Goal: Information Seeking & Learning: Learn about a topic

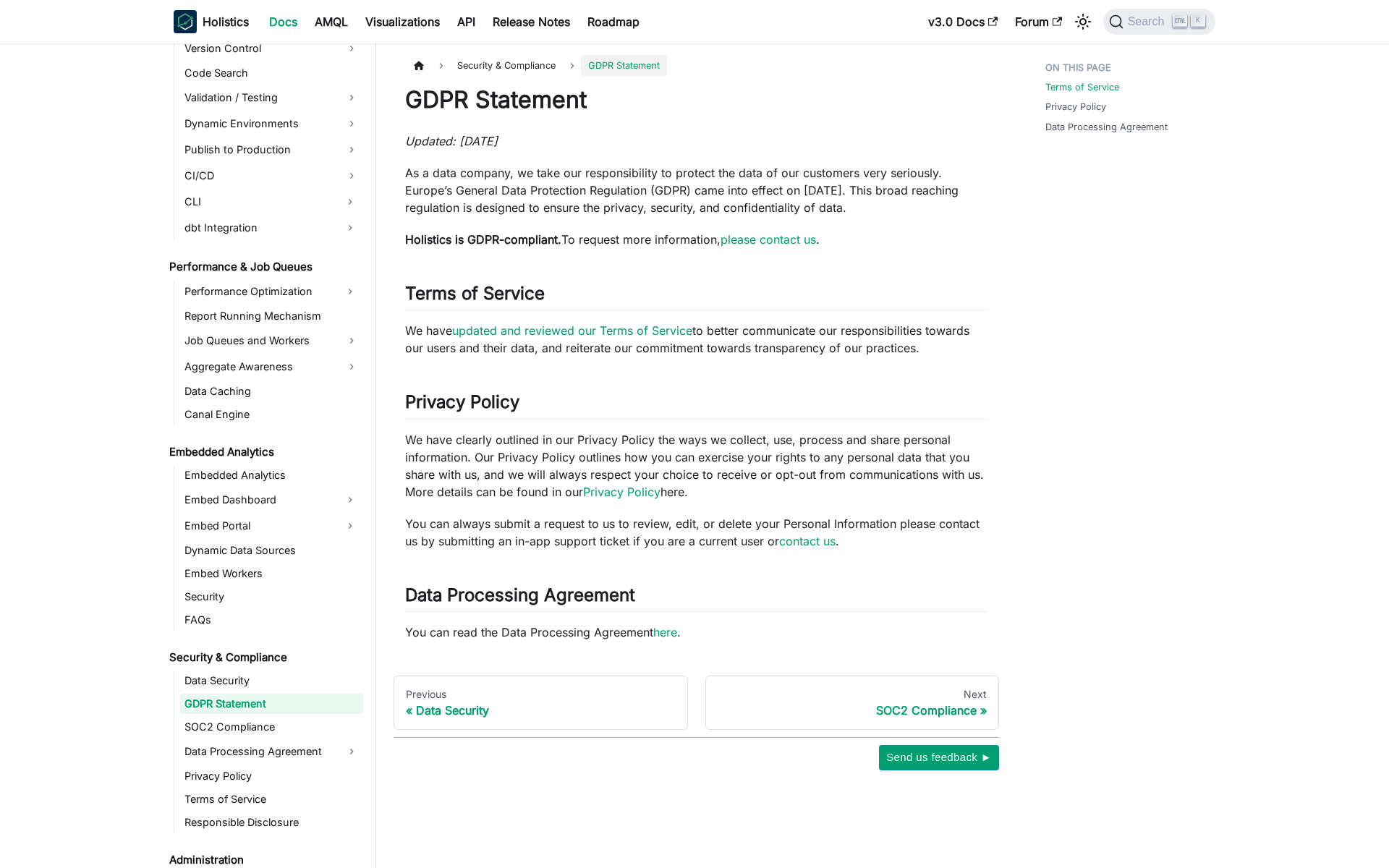
scroll to position [1146, 0]
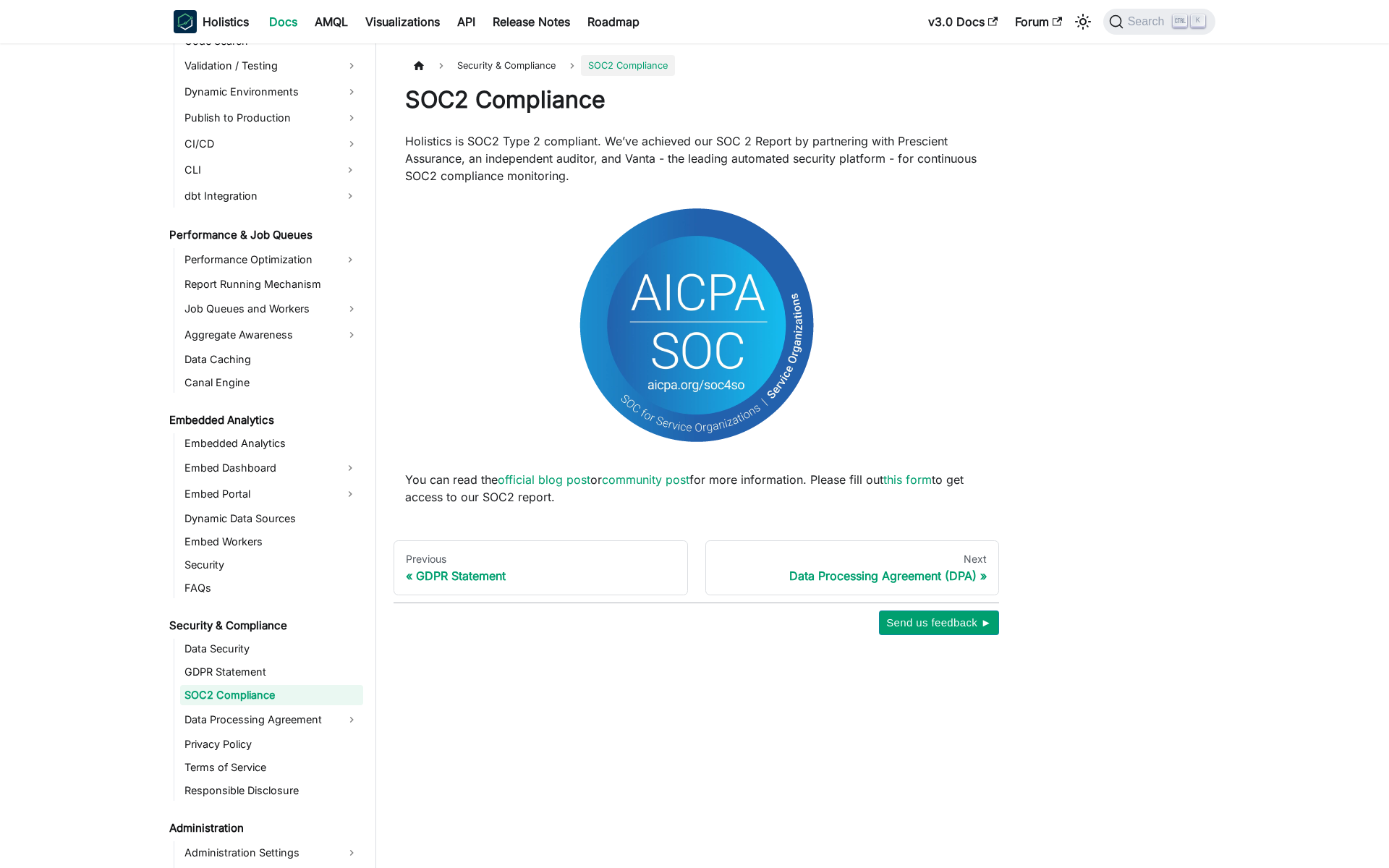
scroll to position [1168, 0]
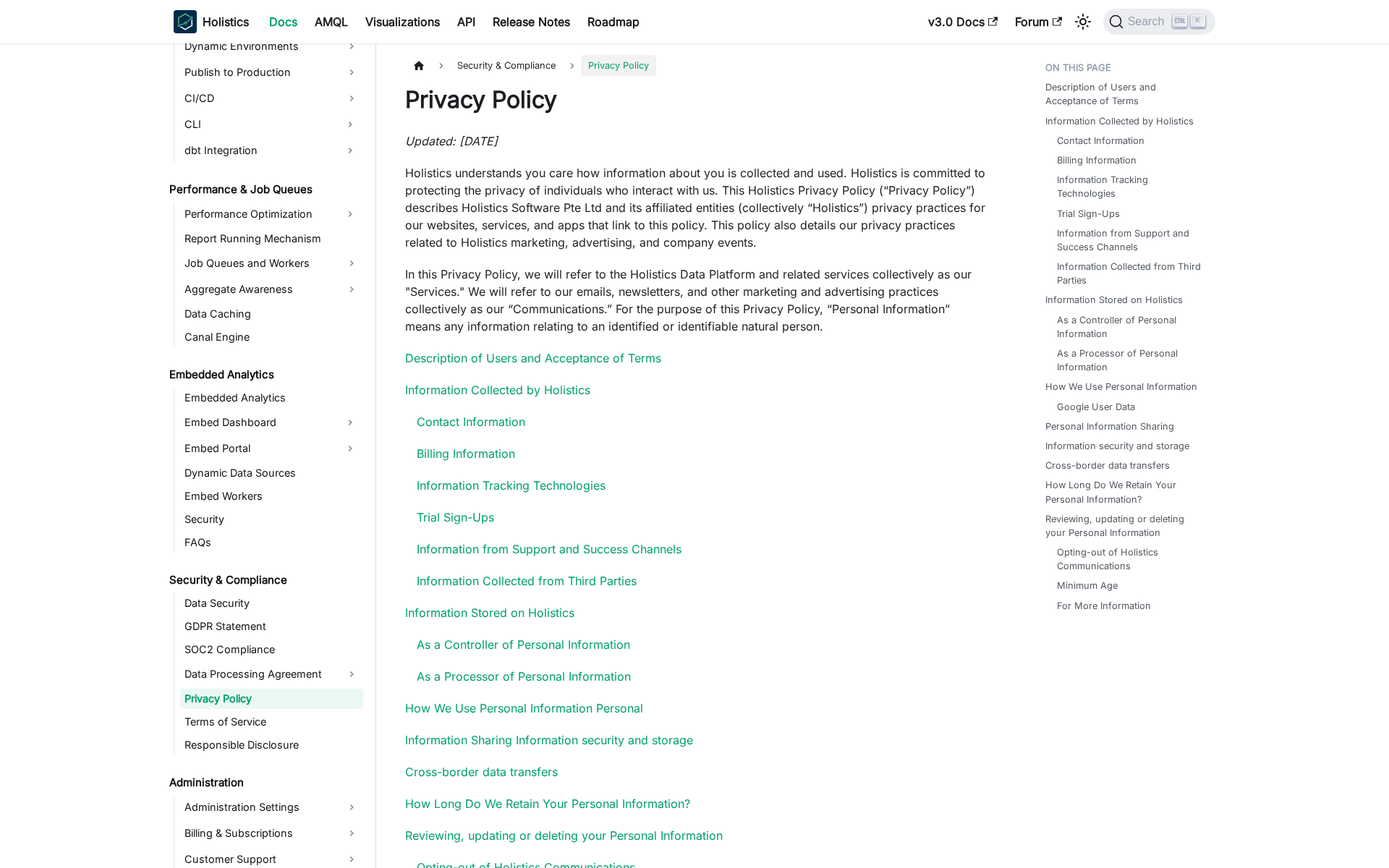
scroll to position [1218, 0]
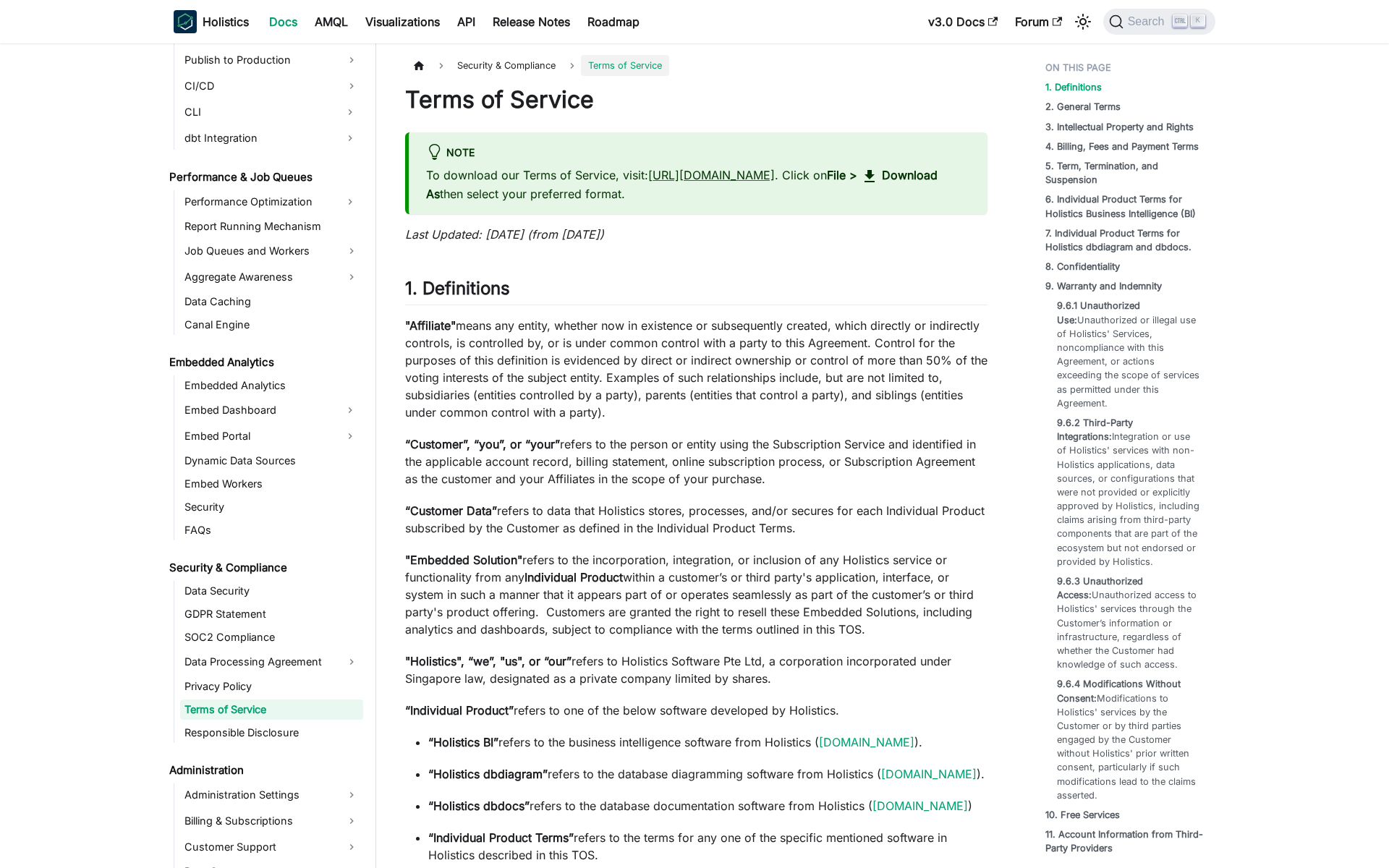
scroll to position [1241, 0]
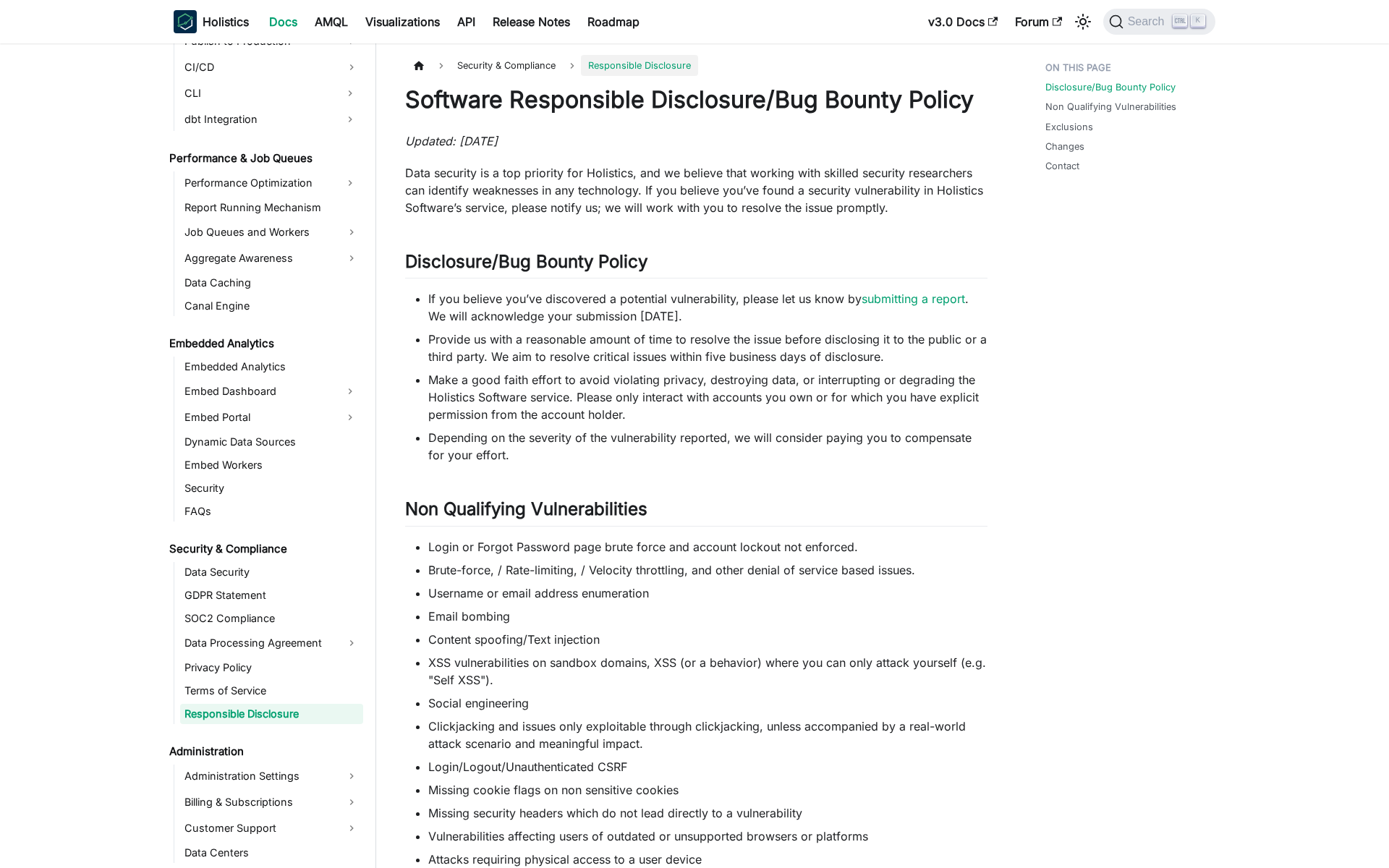
scroll to position [1264, 0]
